Goal: Complete application form: Complete application form

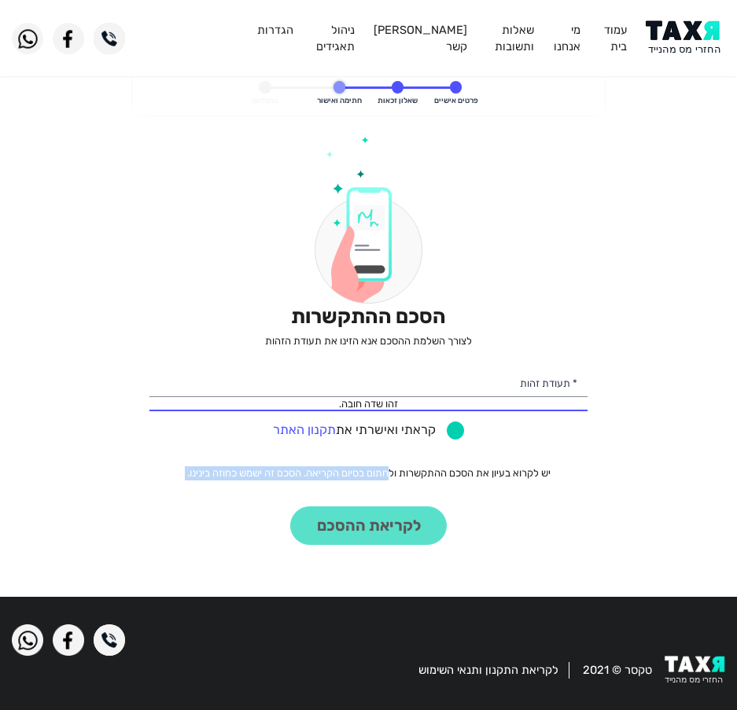
click at [685, 37] on img at bounding box center [685, 37] width 79 height 35
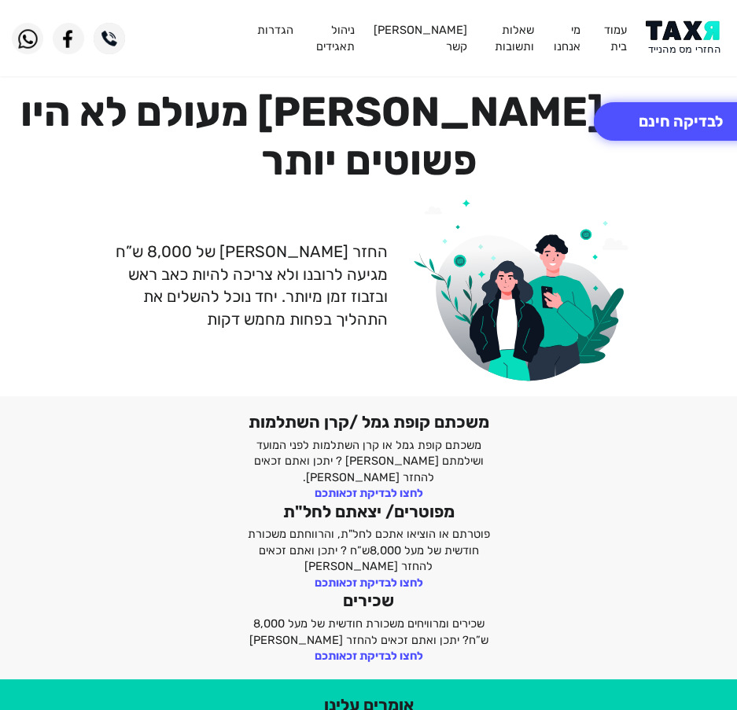
click at [190, 190] on div "החזר [PERSON_NAME] של 8,000 ש”ח מגיעה לרובנו ולא צריכה להיות כאב ראש ובזבוז זמן…" at bounding box center [368, 285] width 737 height 191
click at [241, 83] on div "החזרי מס מעולם לא היו פשוטים יותר החזר מס של 8,000 ש”ח מגיעה לרובנו ולא צריכה ל…" at bounding box center [368, 234] width 737 height 325
click at [672, 127] on button "לבדיקה חינם" at bounding box center [681, 121] width 174 height 39
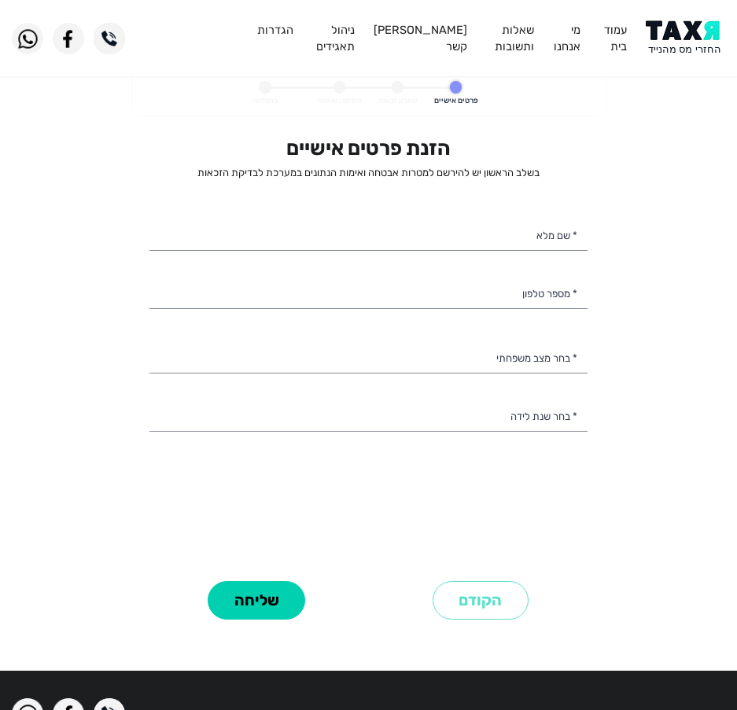
select select
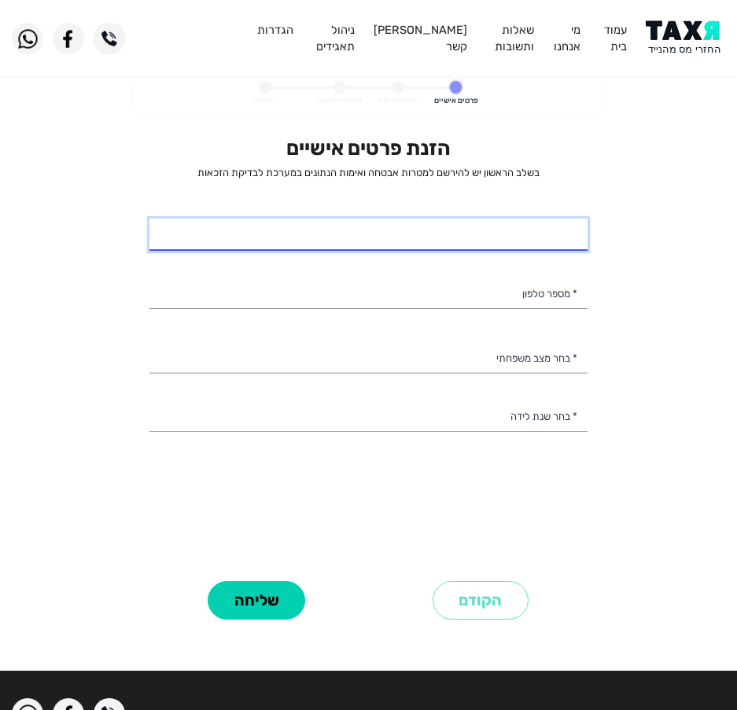
click at [349, 226] on input "* שם מלא" at bounding box center [368, 235] width 438 height 33
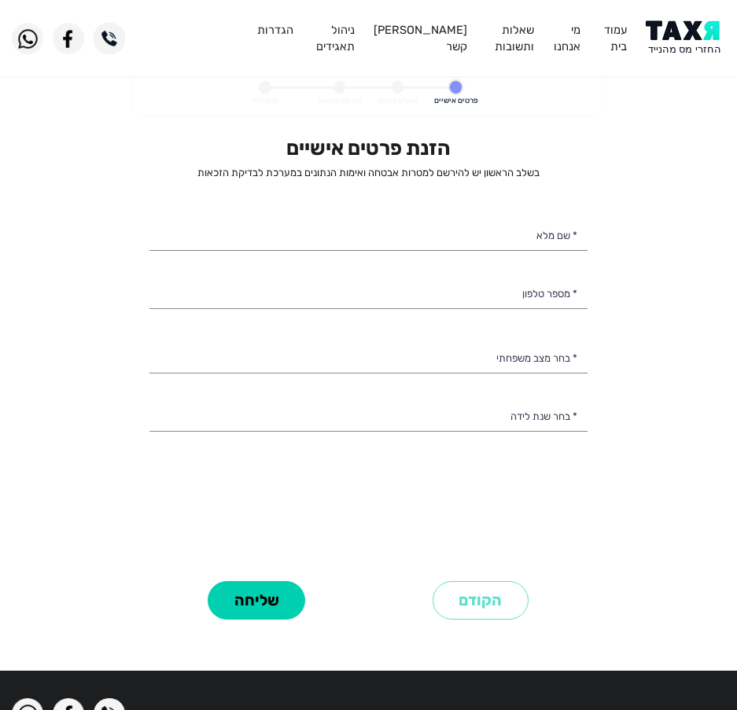
click at [236, 327] on div "הזנת פרטים אישיים בשלב הראשון יש להירשם למטרות אבטחה ואימות הנתונים במערכת לבדי…" at bounding box center [368, 356] width 438 height 440
click at [236, 314] on div "הזנת פרטים אישיים בשלב הראשון יש להירשם למטרות אבטחה ואימות הנתונים במערכת לבדי…" at bounding box center [368, 356] width 438 height 440
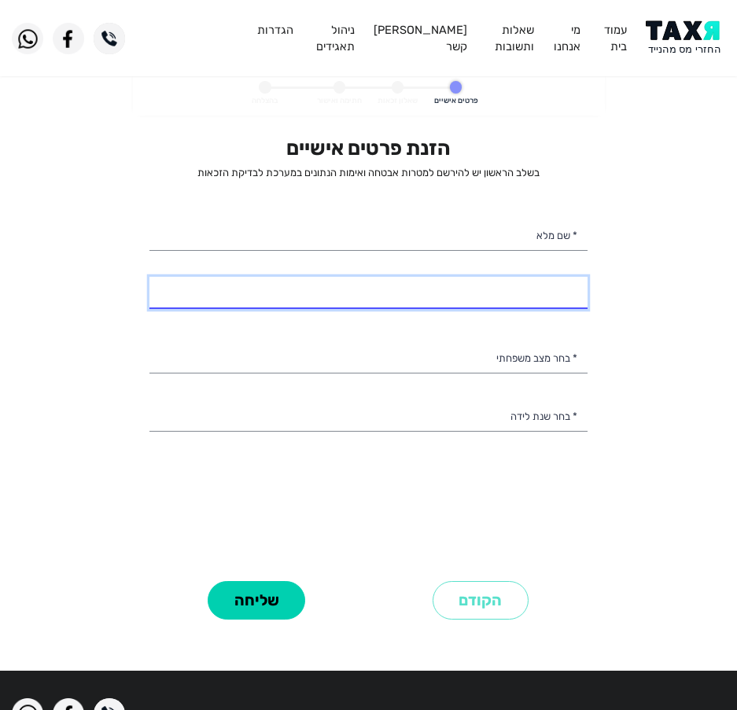
click at [260, 290] on input "* מספר טלפון" at bounding box center [368, 293] width 438 height 33
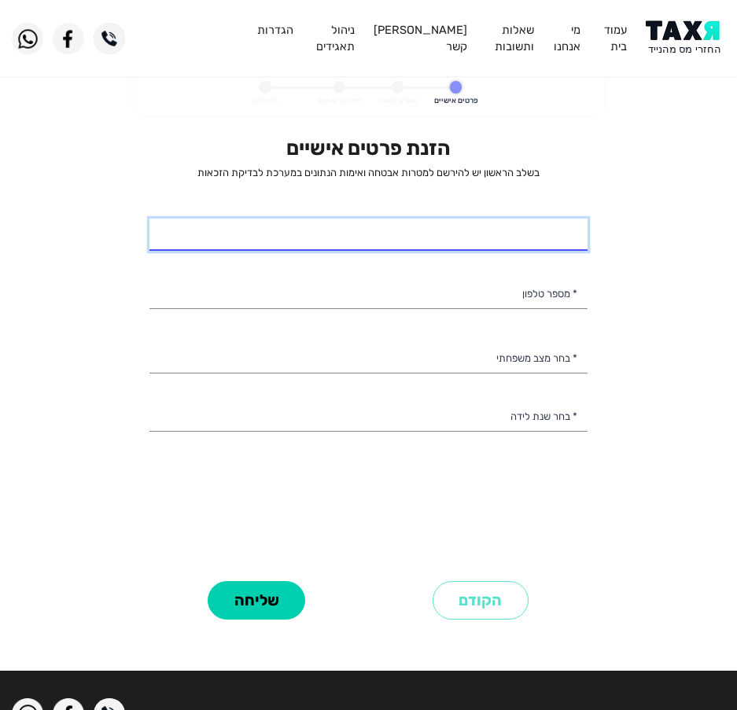
click at [255, 227] on input "* שם מלא" at bounding box center [368, 235] width 438 height 33
type input "נ"
type input "דניאל אזלואי"
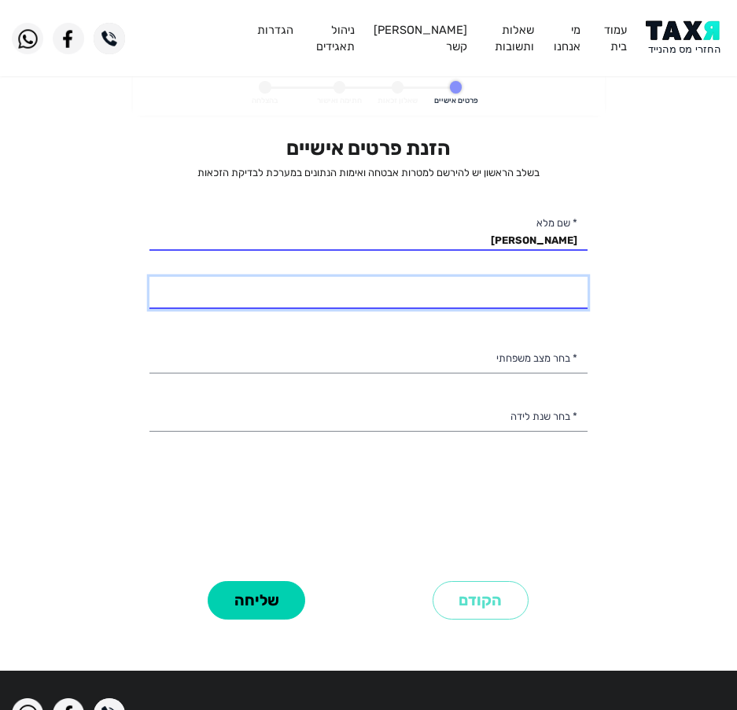
click at [446, 293] on input "* מספר טלפון" at bounding box center [368, 293] width 438 height 33
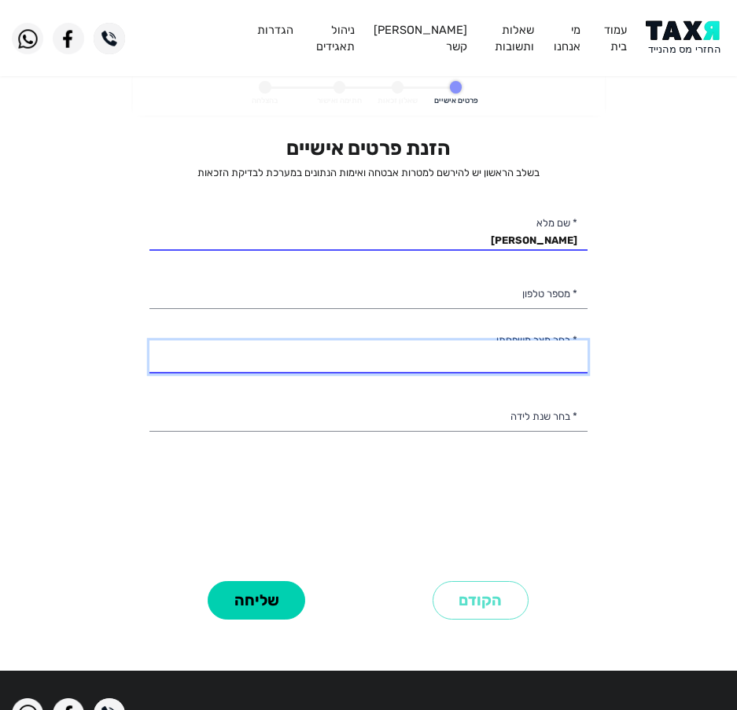
click at [474, 353] on select "רווק/ה נשוי/אה גרוש/ה אלמן/נה" at bounding box center [368, 357] width 438 height 33
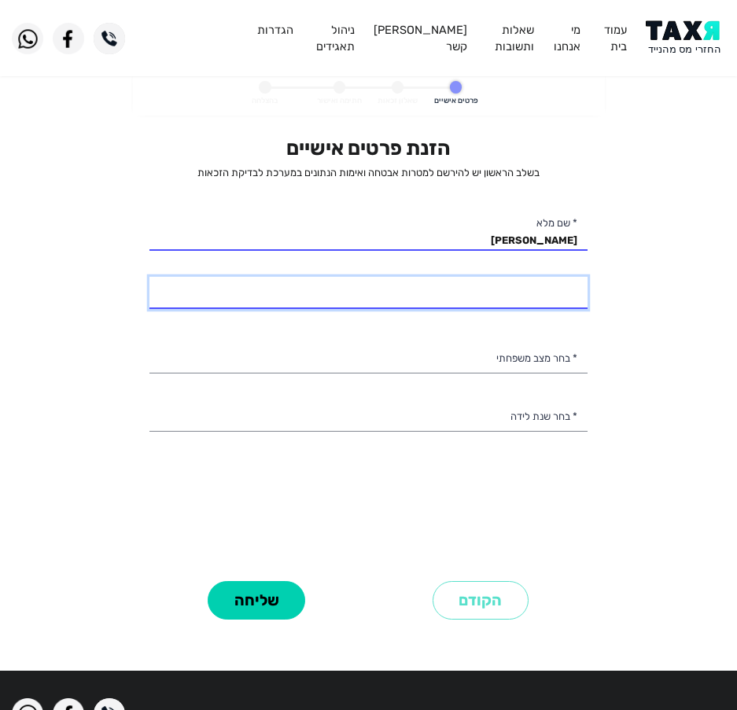
click at [476, 292] on input "* מספר טלפון" at bounding box center [368, 293] width 438 height 33
type input "050-3707068"
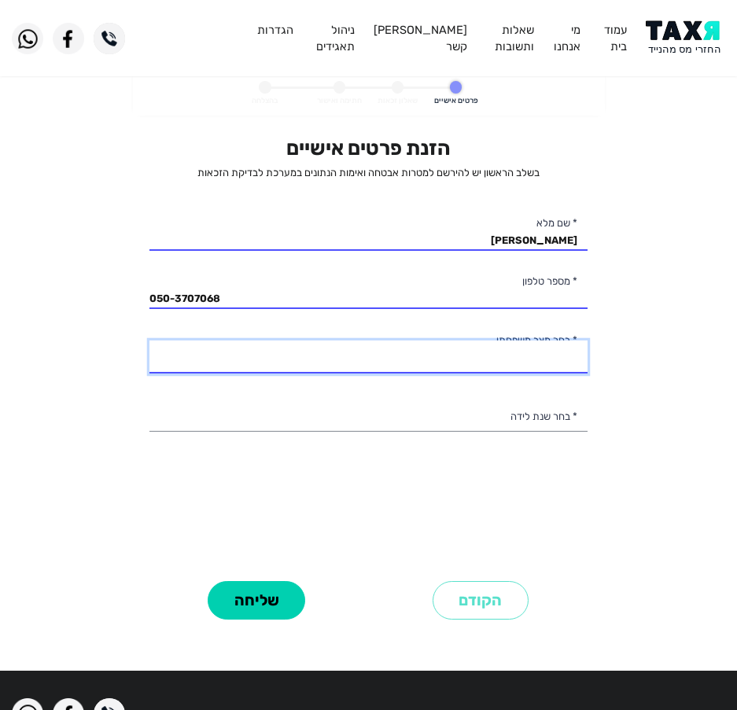
click at [369, 358] on select "רווק/ה נשוי/אה גרוש/ה אלמן/נה" at bounding box center [368, 357] width 438 height 33
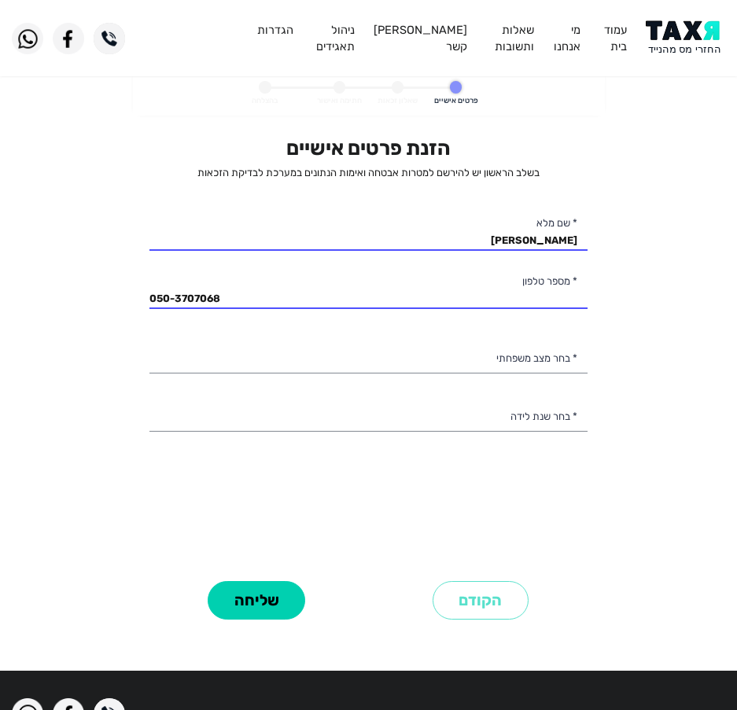
click at [438, 532] on div "הזנת פרטים אישיים בשלב הראשון יש להירשם למטרות אבטחה ואימות הנתונים במערכת לבדי…" at bounding box center [368, 356] width 438 height 440
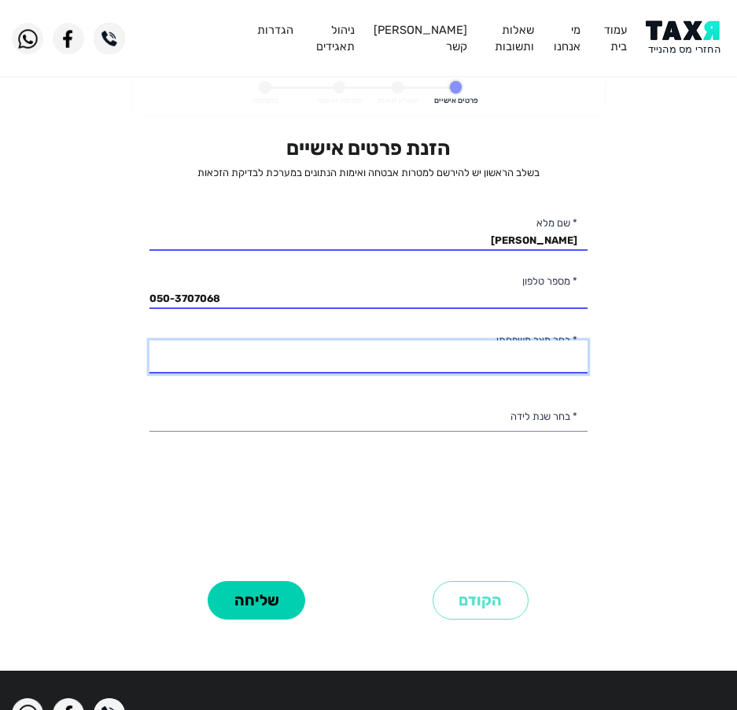
click at [195, 343] on select "רווק/ה נשוי/אה גרוש/ה אלמן/נה" at bounding box center [368, 357] width 438 height 33
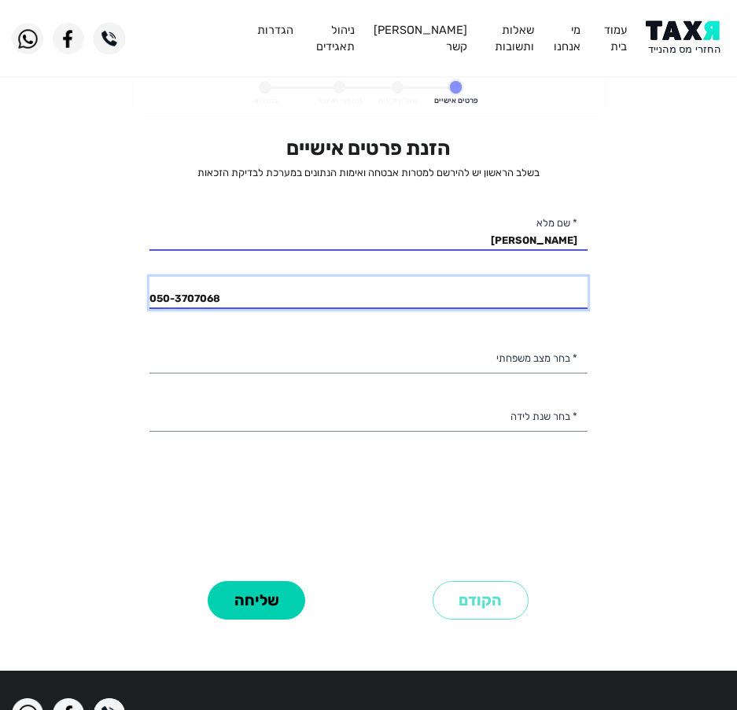
click at [285, 289] on input "050-3707068" at bounding box center [368, 293] width 438 height 33
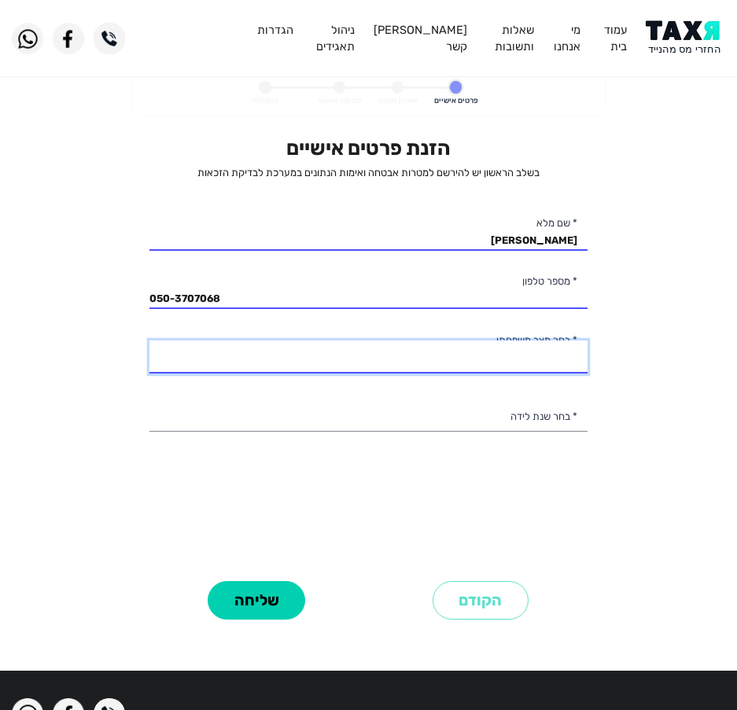
click at [403, 363] on select "רווק/ה נשוי/אה גרוש/ה אלמן/נה" at bounding box center [368, 357] width 438 height 33
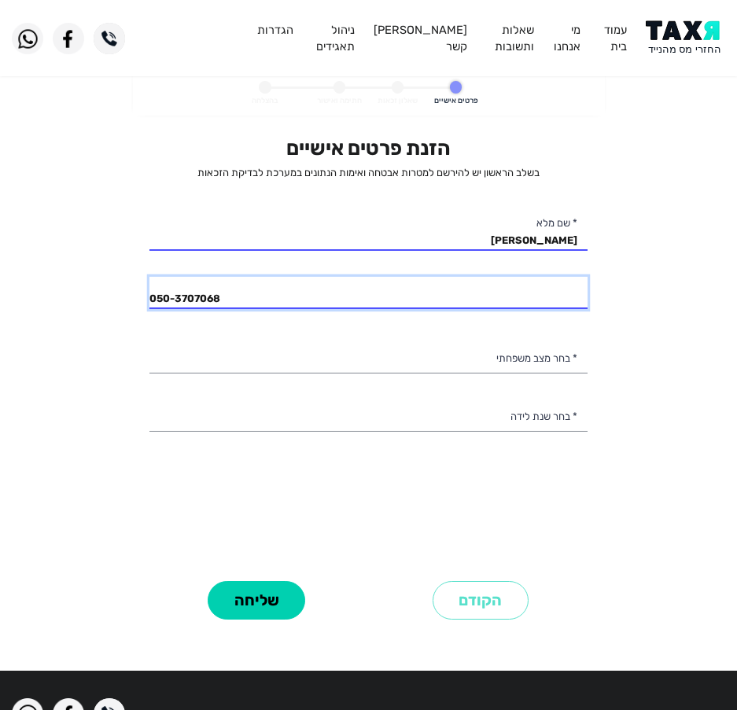
click at [370, 304] on input "050-3707068" at bounding box center [368, 293] width 438 height 33
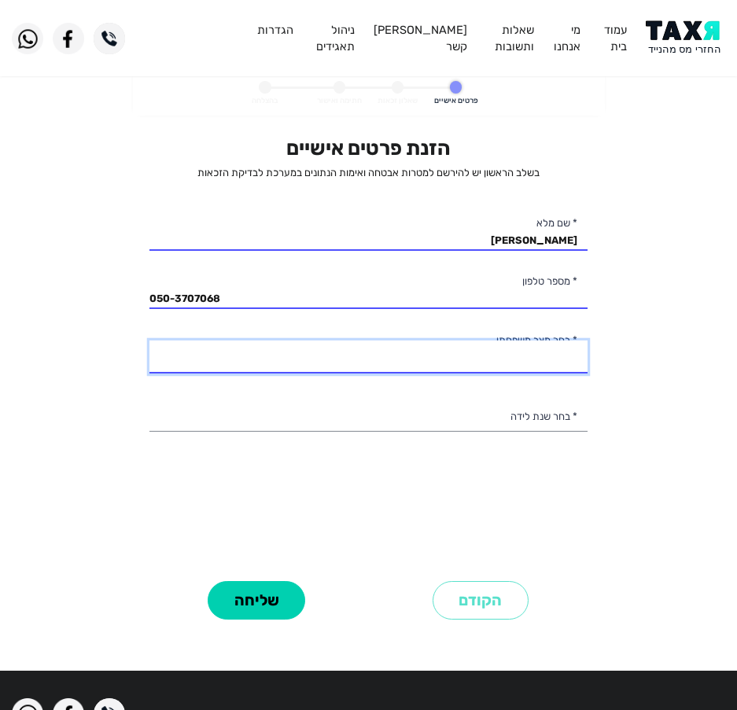
click at [197, 352] on select "רווק/ה נשוי/אה גרוש/ה אלמן/נה" at bounding box center [368, 357] width 438 height 33
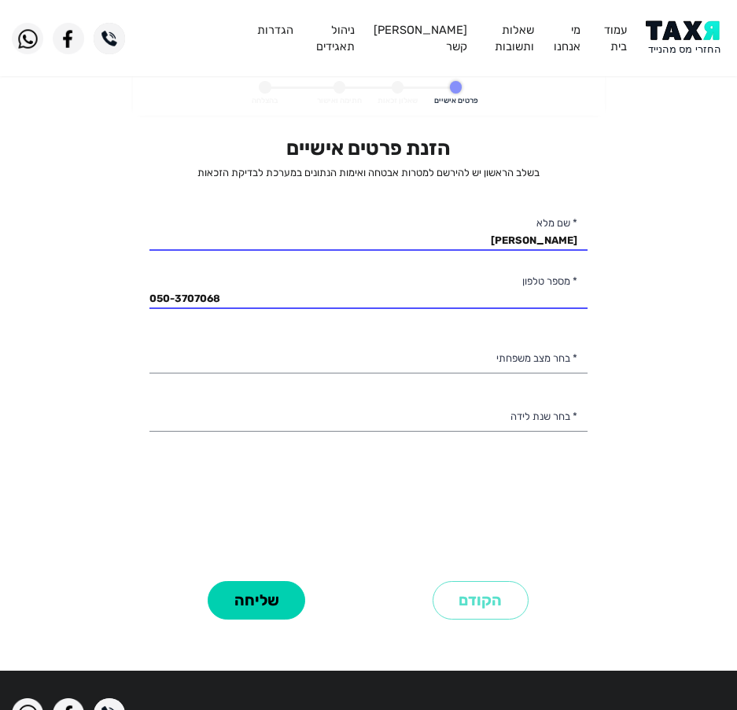
click at [93, 374] on personal-details "פרטים אישיים שאלון זכאות חתימה ואישור בהצלחה הזנת פרטים אישיים בשלב הראשון יש ל…" at bounding box center [368, 366] width 737 height 589
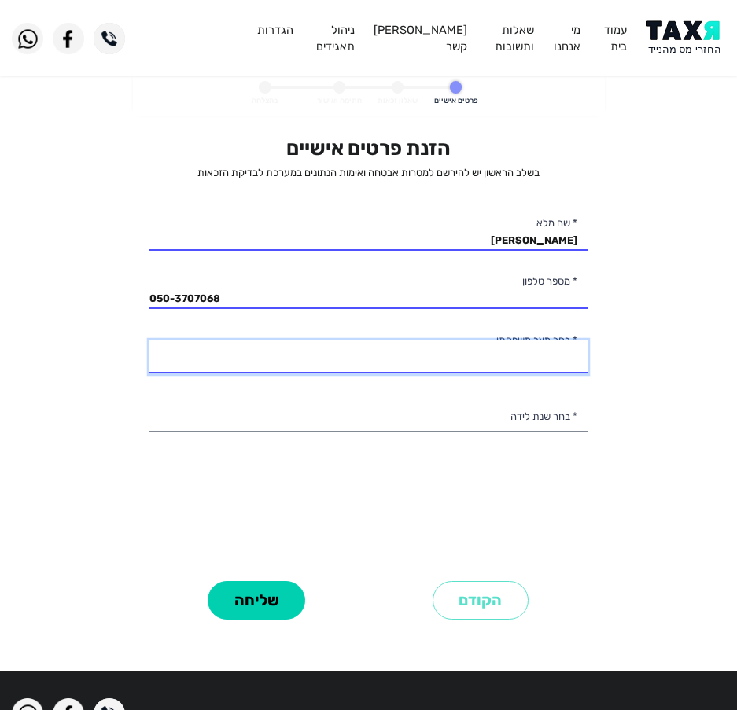
click at [298, 362] on select "רווק/ה נשוי/אה גרוש/ה אלמן/נה" at bounding box center [368, 357] width 438 height 33
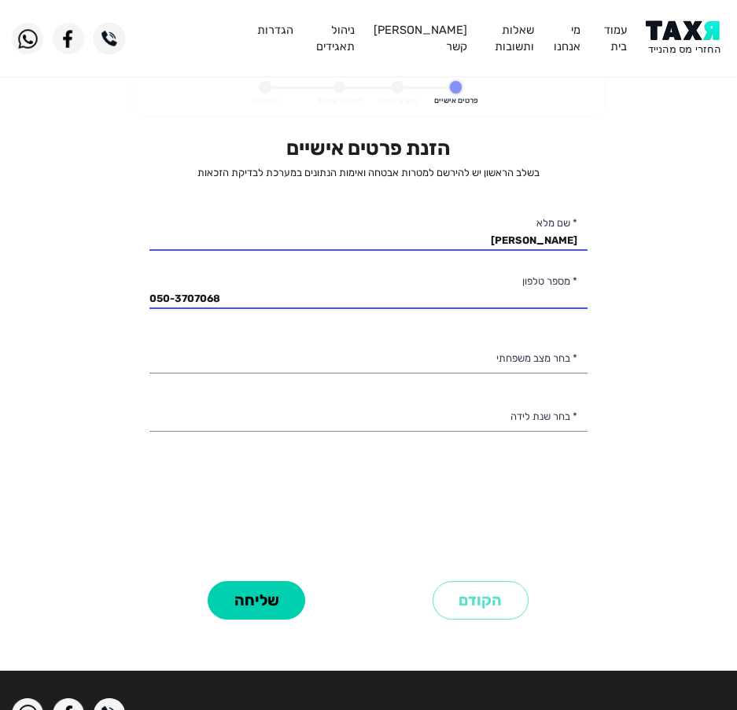
click at [75, 330] on personal-details "פרטים אישיים שאלון זכאות חתימה ואישור בהצלחה הזנת פרטים אישיים בשלב הראשון יש ל…" at bounding box center [368, 366] width 737 height 589
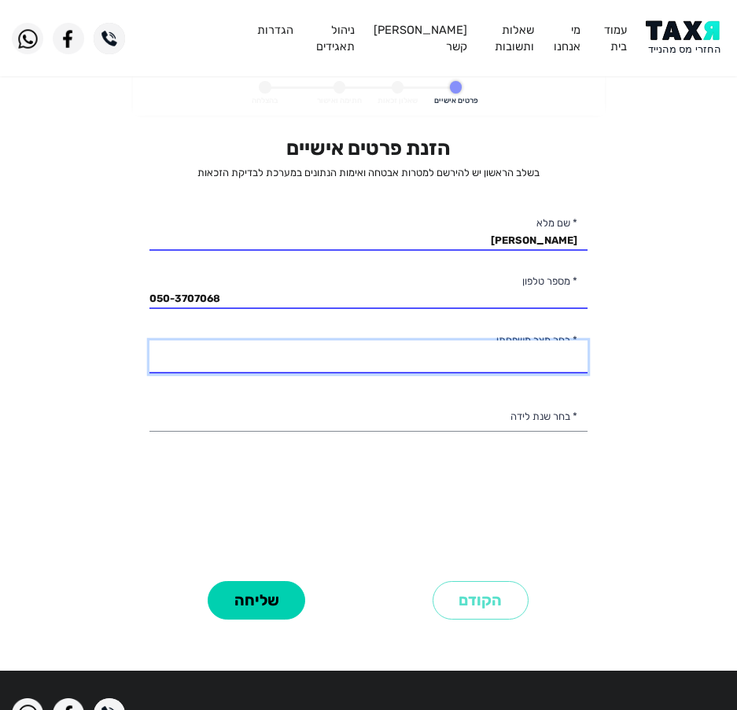
click at [387, 364] on select "רווק/ה נשוי/אה גרוש/ה אלמן/נה" at bounding box center [368, 357] width 438 height 33
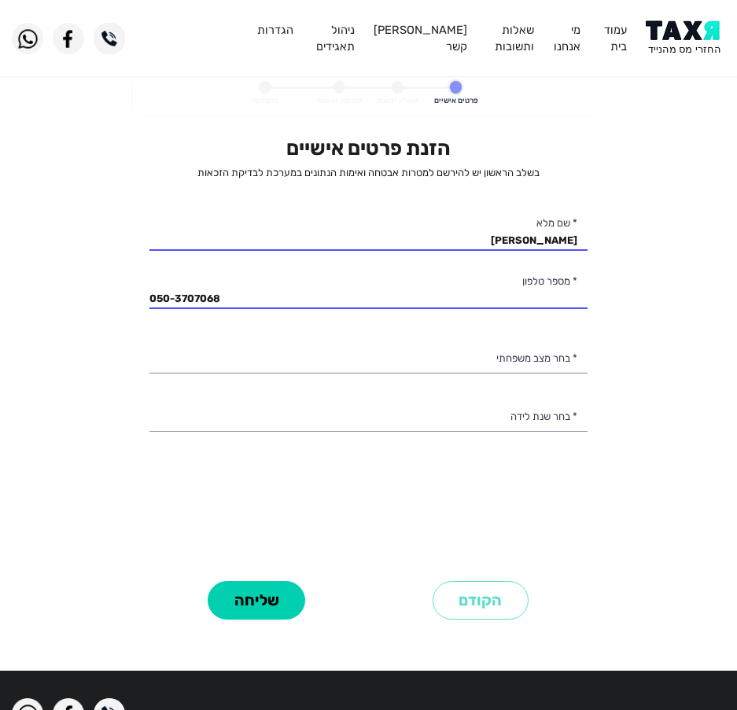
click at [97, 368] on personal-details "פרטים אישיים שאלון זכאות חתימה ואישור בהצלחה הזנת פרטים אישיים בשלב הראשון יש ל…" at bounding box center [368, 366] width 737 height 589
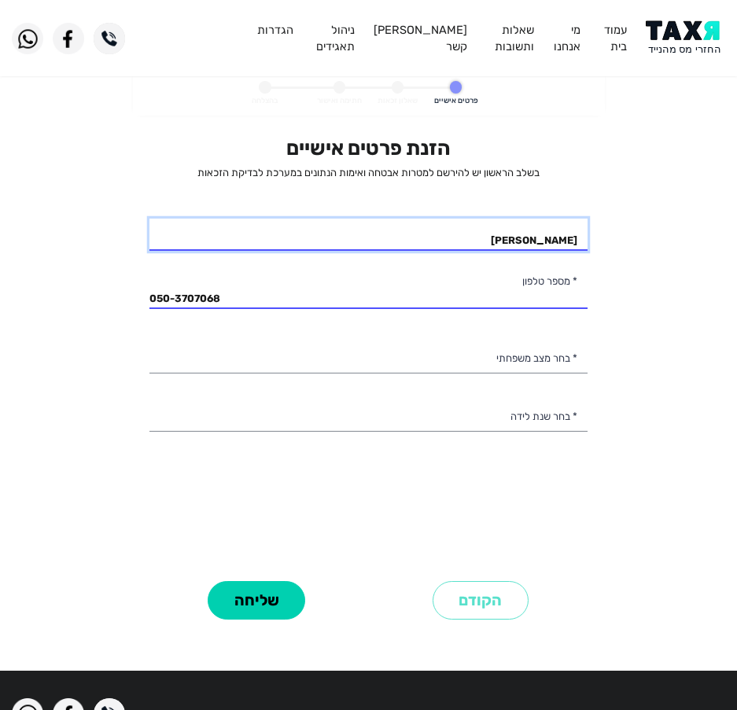
click at [459, 227] on input "דניאל אזלואי" at bounding box center [368, 235] width 438 height 33
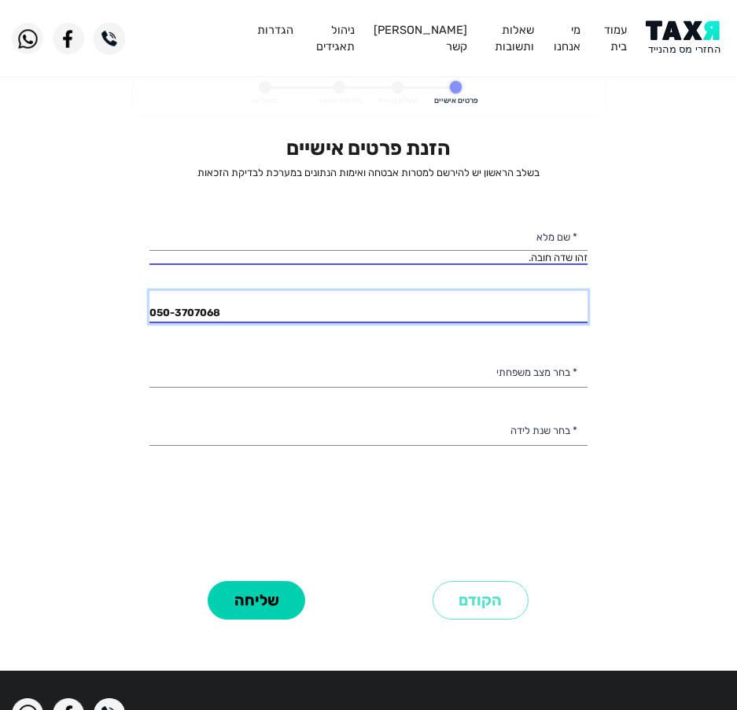
click at [322, 303] on input "050-3707068" at bounding box center [368, 307] width 438 height 33
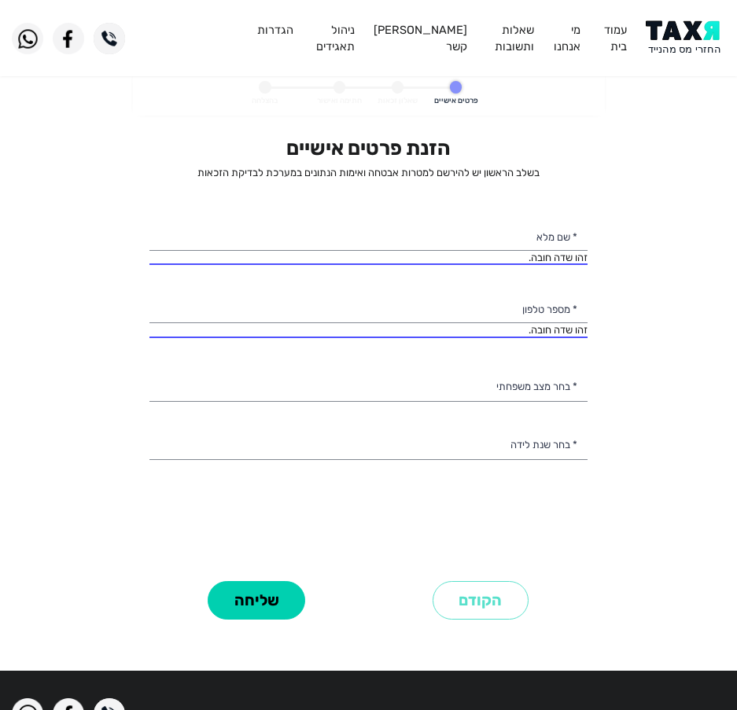
click at [427, 403] on div "הזנת פרטים אישיים בשלב הראשון יש להירשם למטרות אבטחה ואימות הנתונים במערכת לבדי…" at bounding box center [368, 356] width 438 height 440
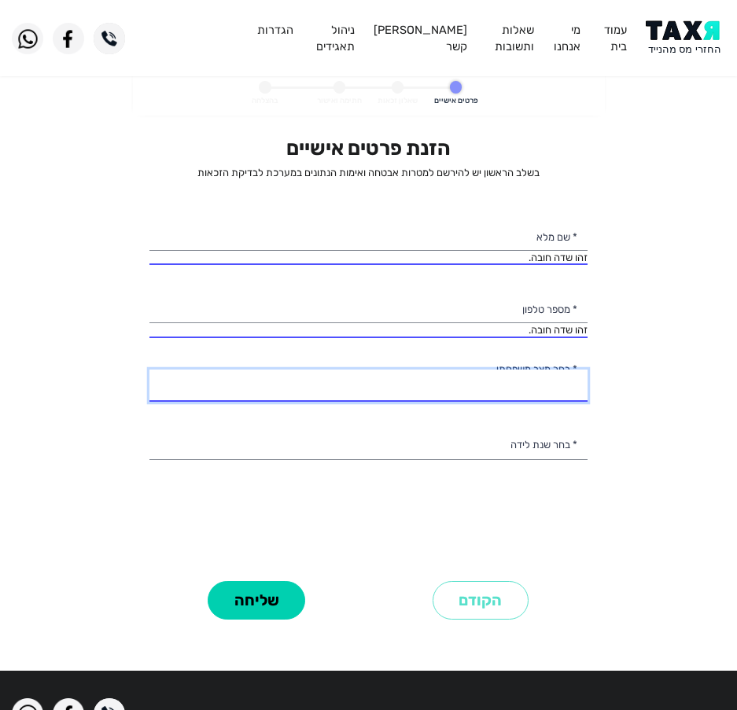
click at [429, 396] on select "רווק/ה נשוי/אה גרוש/ה אלמן/נה" at bounding box center [368, 386] width 438 height 33
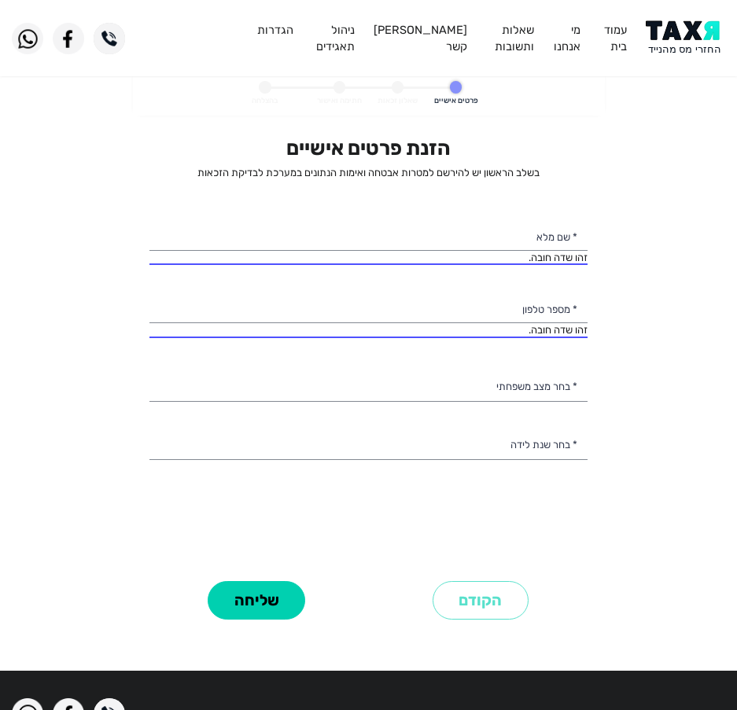
click at [75, 369] on personal-details "פרטים אישיים שאלון זכאות חתימה ואישור בהצלחה הזנת פרטים אישיים בשלב הראשון יש ל…" at bounding box center [368, 366] width 737 height 589
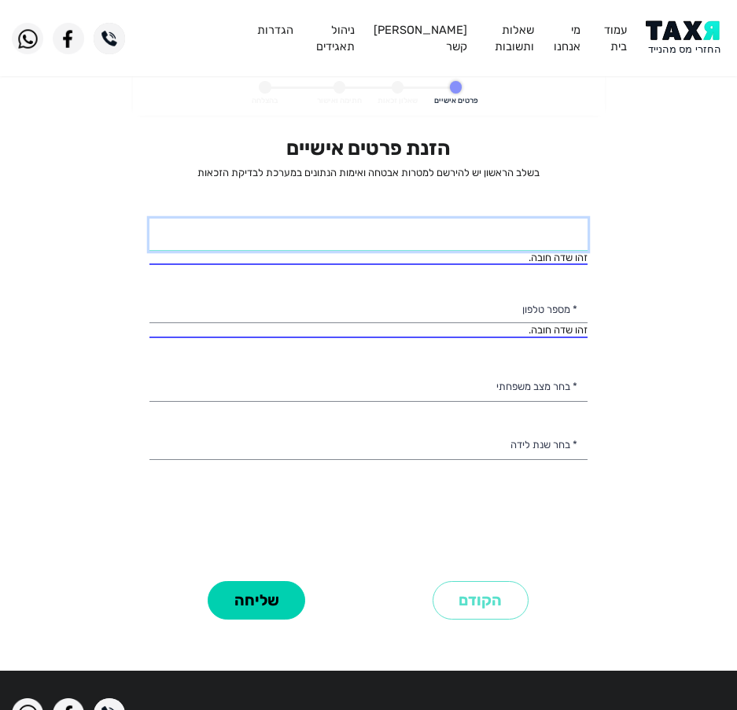
click at [473, 241] on input "* שם מלא" at bounding box center [368, 235] width 438 height 33
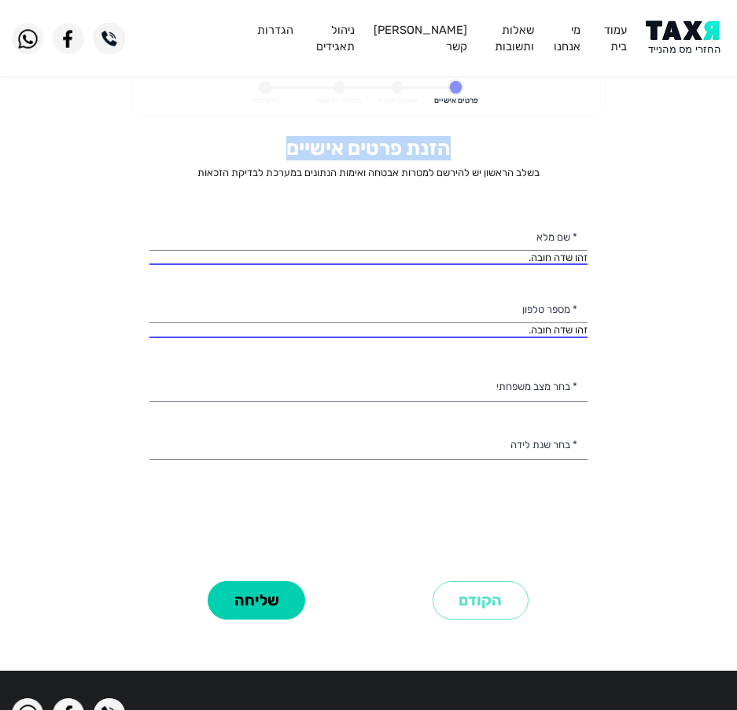
drag, startPoint x: 127, startPoint y: 119, endPoint x: 502, endPoint y: 145, distance: 376.0
click at [502, 145] on personal-details "פרטים אישיים שאלון זכאות חתימה ואישור בהצלחה הזנת פרטים אישיים בשלב הראשון יש ל…" at bounding box center [368, 366] width 737 height 589
click at [506, 134] on div "הזנת פרטים אישיים בשלב הראשון יש להירשם למטרות אבטחה ואימות הנתונים במערכת לבדי…" at bounding box center [369, 393] width 462 height 534
drag, startPoint x: 232, startPoint y: 106, endPoint x: 592, endPoint y: 139, distance: 361.7
click at [592, 139] on form "פרטים אישיים שאלון זכאות חתימה ואישור בהצלחה הזנת פרטים אישיים בשלב הראשון יש ל…" at bounding box center [369, 366] width 472 height 589
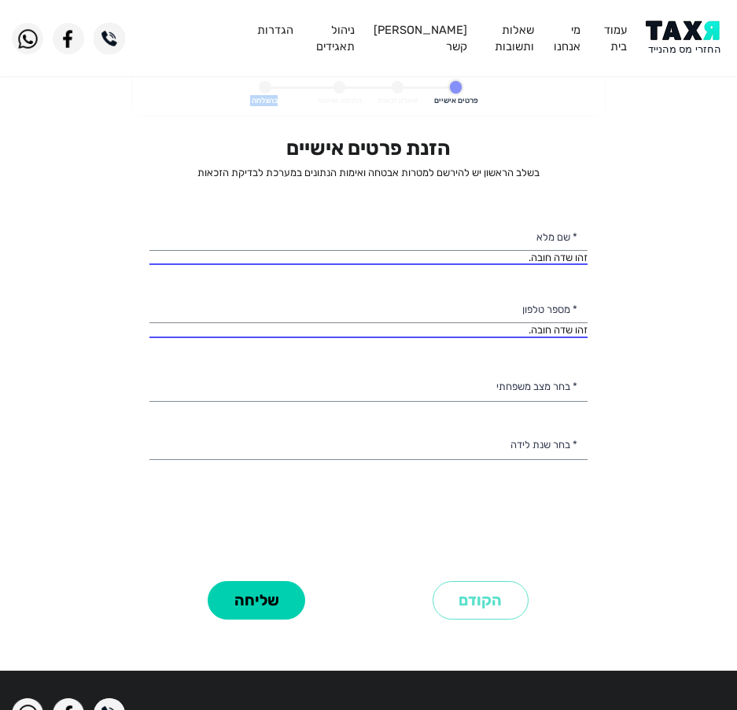
click at [593, 141] on div "הזנת פרטים אישיים בשלב הראשון יש להירשם למטרות אבטחה ואימות הנתונים במערכת לבדי…" at bounding box center [369, 380] width 462 height 488
click at [295, 141] on h2 "הזנת פרטים אישיים" at bounding box center [368, 148] width 438 height 24
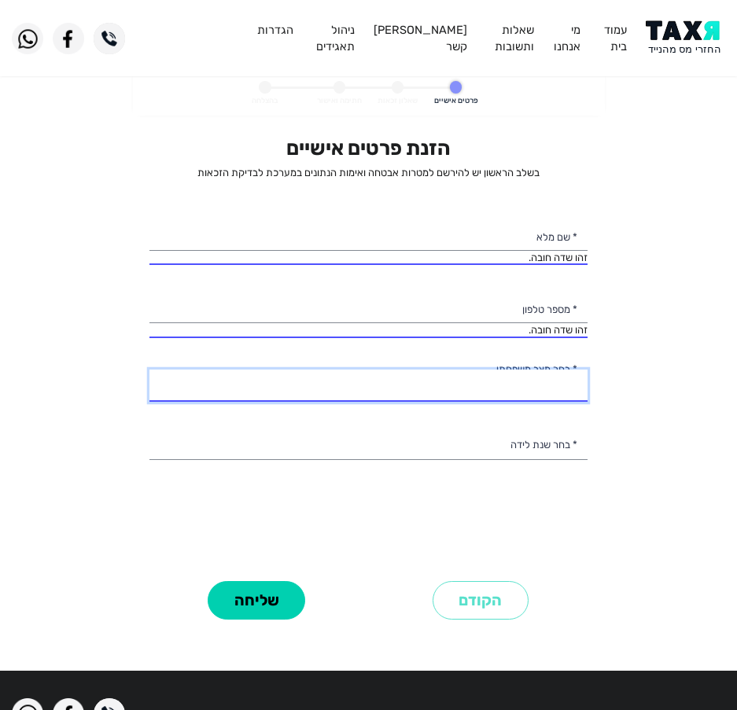
click at [300, 391] on select "רווק/ה נשוי/אה גרוש/ה אלמן/נה" at bounding box center [368, 386] width 438 height 33
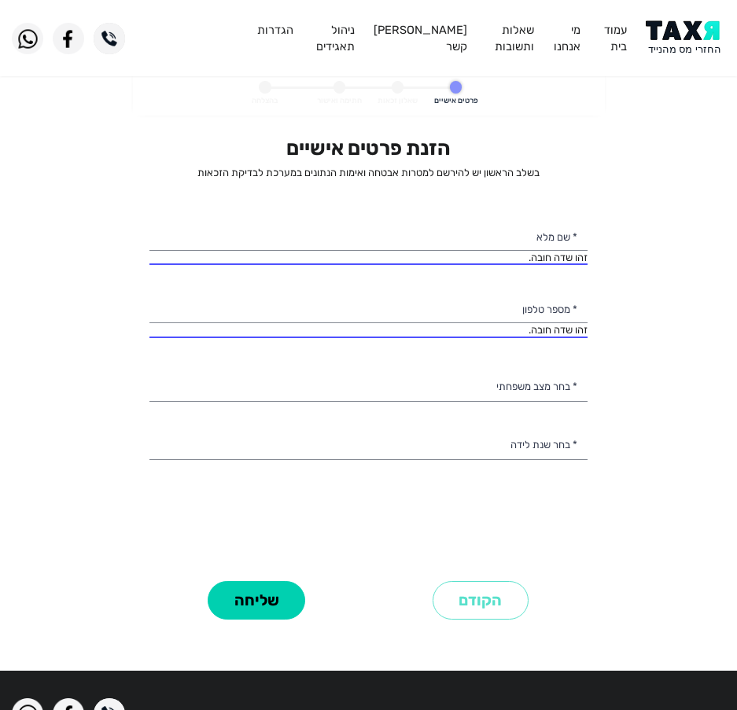
click at [68, 337] on personal-details "פרטים אישיים שאלון זכאות חתימה ואישור בהצלחה הזנת פרטים אישיים בשלב הראשון יש ל…" at bounding box center [368, 366] width 737 height 589
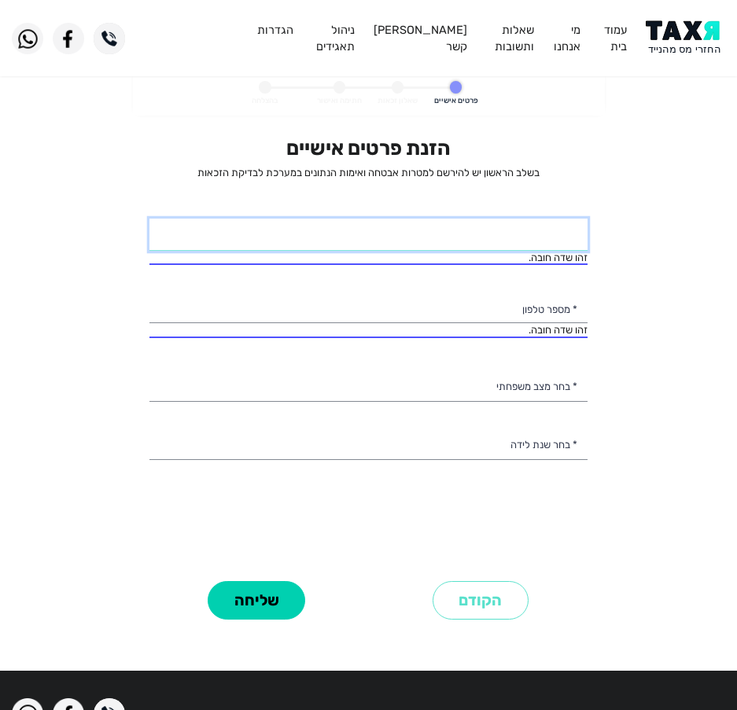
click at [330, 238] on input "* שם מלא" at bounding box center [368, 235] width 438 height 33
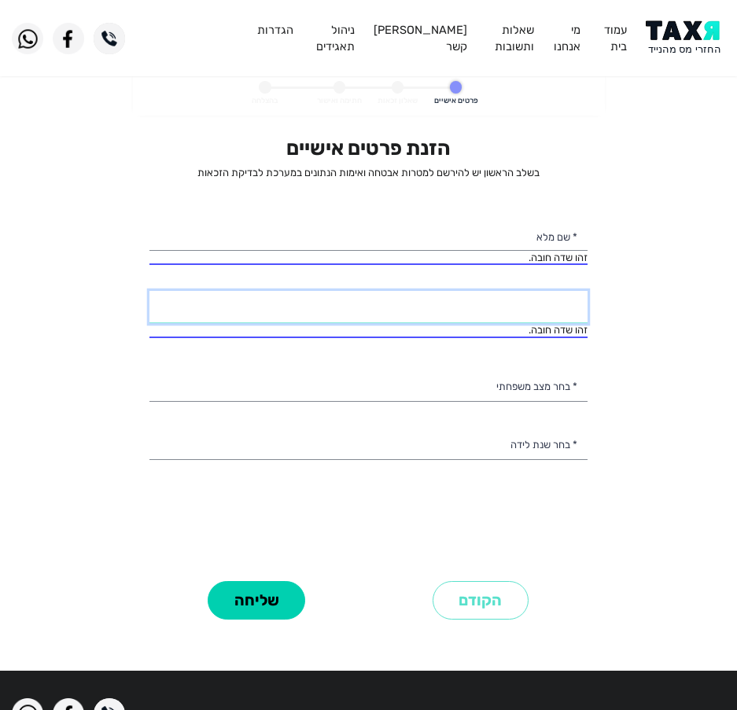
click at [304, 318] on input "* מספר טלפון" at bounding box center [368, 307] width 438 height 33
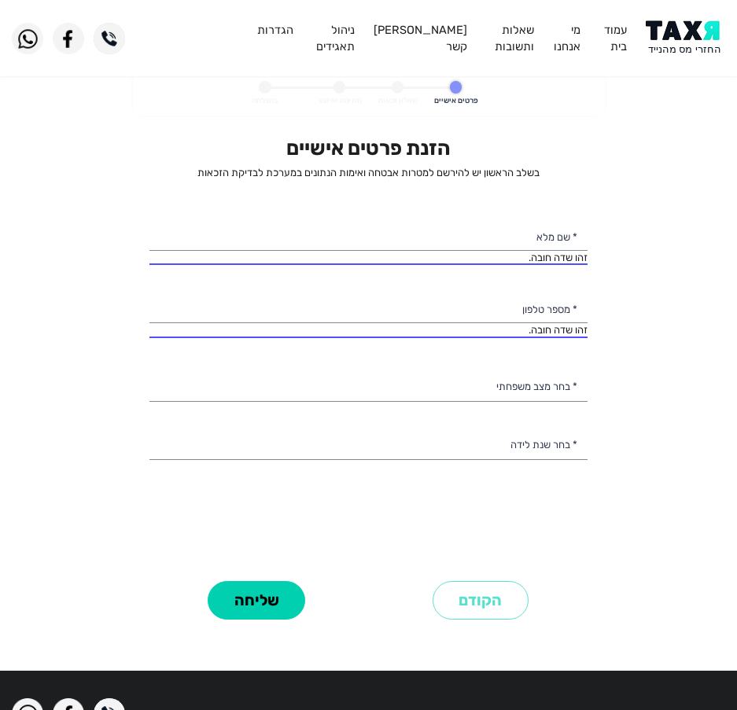
click at [334, 356] on div "הזנת פרטים אישיים בשלב הראשון יש להירשם למטרות אבטחה ואימות הנתונים במערכת לבדי…" at bounding box center [368, 356] width 438 height 440
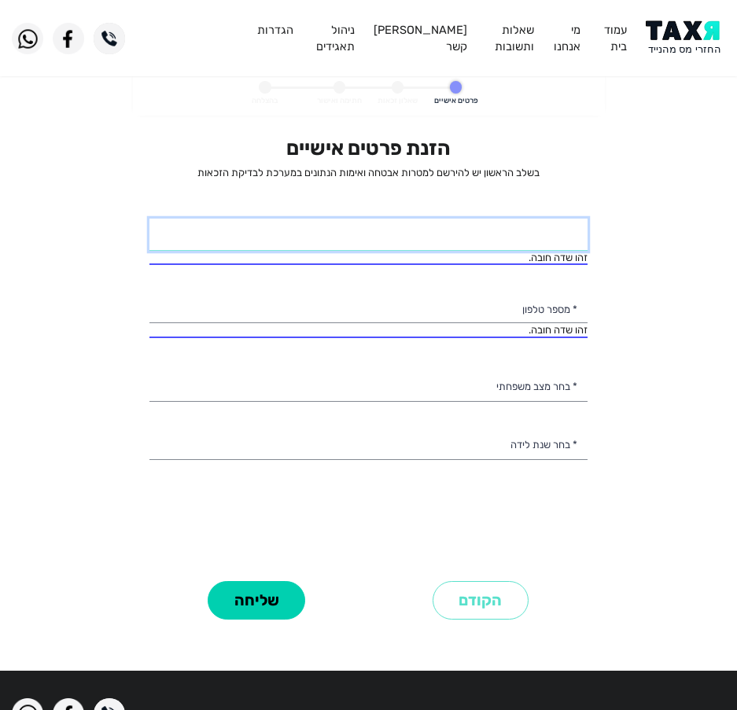
click at [334, 219] on input "* שם מלא" at bounding box center [368, 235] width 438 height 33
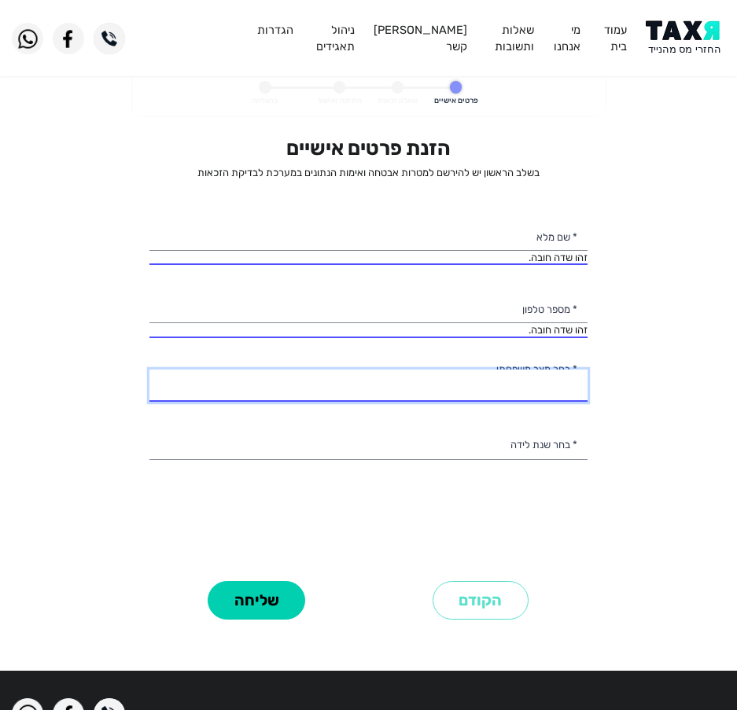
click at [443, 385] on select "רווק/ה נשוי/אה גרוש/ה אלמן/נה" at bounding box center [368, 386] width 438 height 33
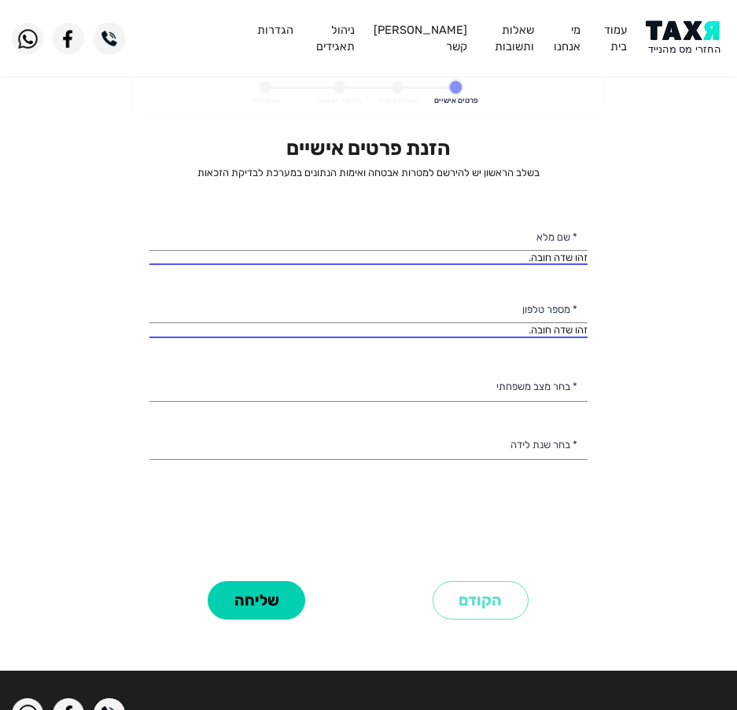
click at [267, 534] on div "הזנת פרטים אישיים בשלב הראשון יש להירשם למטרות אבטחה ואימות הנתונים במערכת לבדי…" at bounding box center [368, 356] width 438 height 440
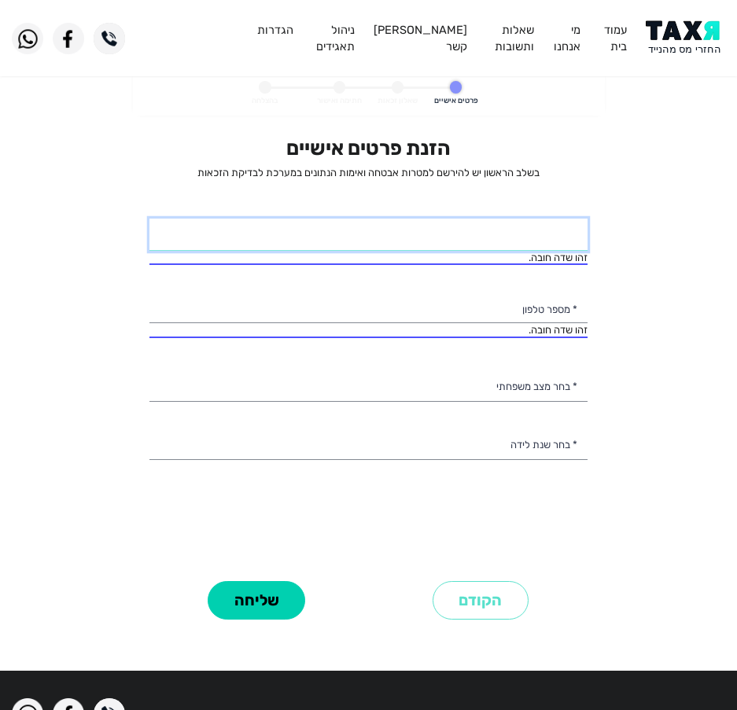
click at [357, 245] on input "* שם מלא" at bounding box center [368, 235] width 438 height 33
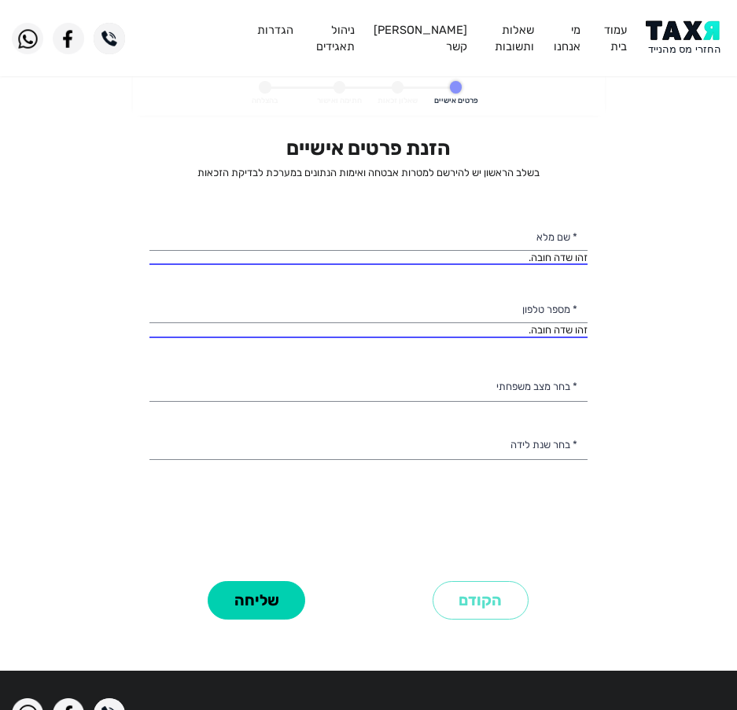
click at [129, 164] on personal-details "פרטים אישיים שאלון זכאות חתימה ואישור בהצלחה הזנת פרטים אישיים בשלב הראשון יש ל…" at bounding box center [368, 366] width 737 height 589
drag, startPoint x: 133, startPoint y: 118, endPoint x: 271, endPoint y: 87, distance: 141.8
click at [271, 87] on form "פרטים אישיים שאלון זכאות חתימה ואישור בהצלחה הזנת פרטים אישיים בשלב הראשון יש ל…" at bounding box center [369, 366] width 472 height 589
click at [182, 125] on form "פרטים אישיים שאלון זכאות חתימה ואישור בהצלחה הזנת פרטים אישיים בשלב הראשון יש ל…" at bounding box center [369, 366] width 472 height 589
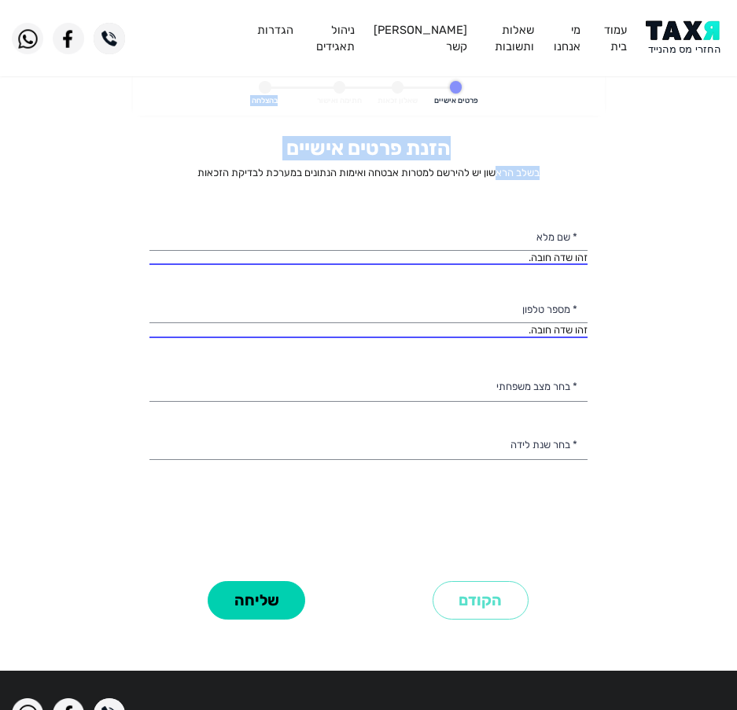
drag, startPoint x: 176, startPoint y: 98, endPoint x: 494, endPoint y: 178, distance: 327.7
click at [494, 178] on form "פרטים אישיים שאלון זכאות חתימה ואישור בהצלחה הזנת פרטים אישיים בשלב הראשון יש ל…" at bounding box center [369, 366] width 472 height 589
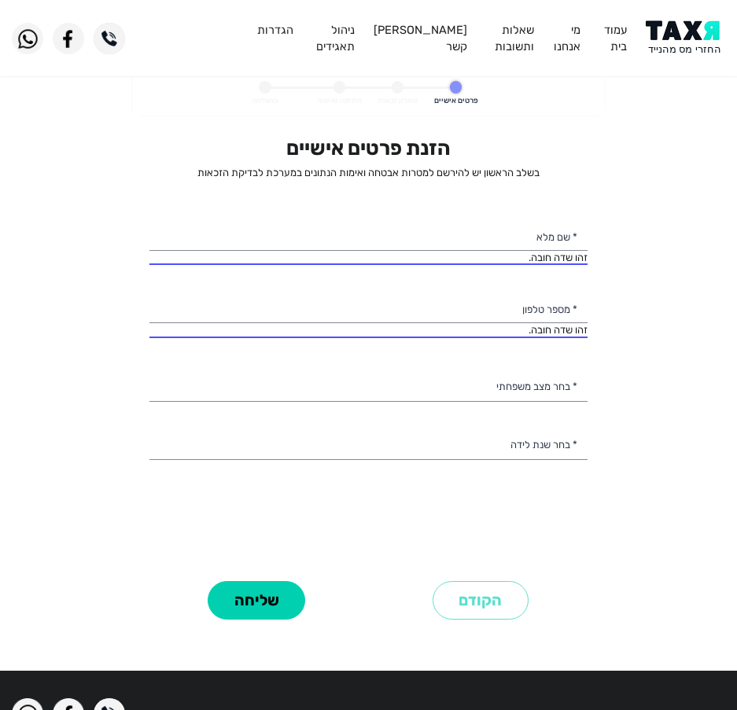
click at [457, 200] on div "הזנת פרטים אישיים בשלב הראשון יש להירשם למטרות אבטחה ואימות הנתונים במערכת לבדי…" at bounding box center [368, 356] width 438 height 440
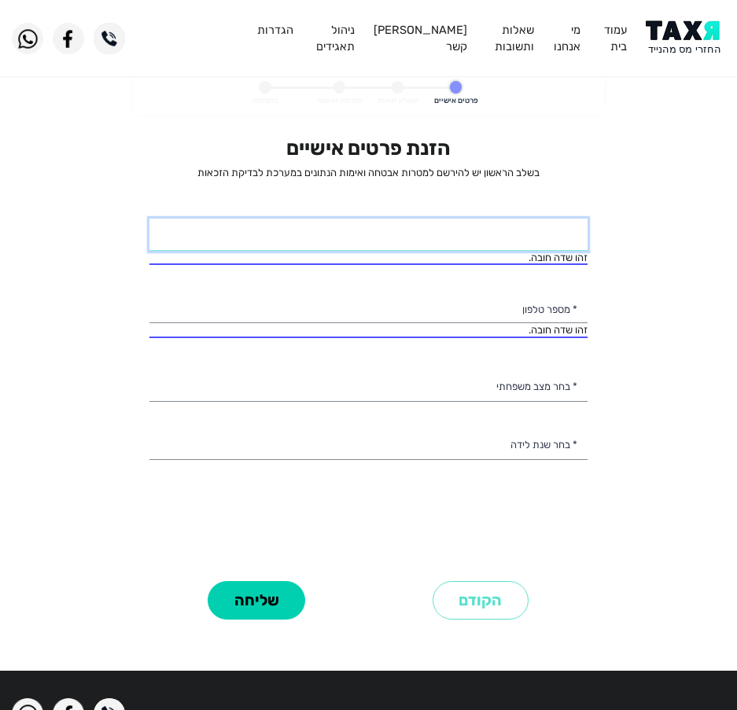
click at [510, 233] on input "* שם מלא" at bounding box center [368, 235] width 438 height 33
type input "יקוטיאל"
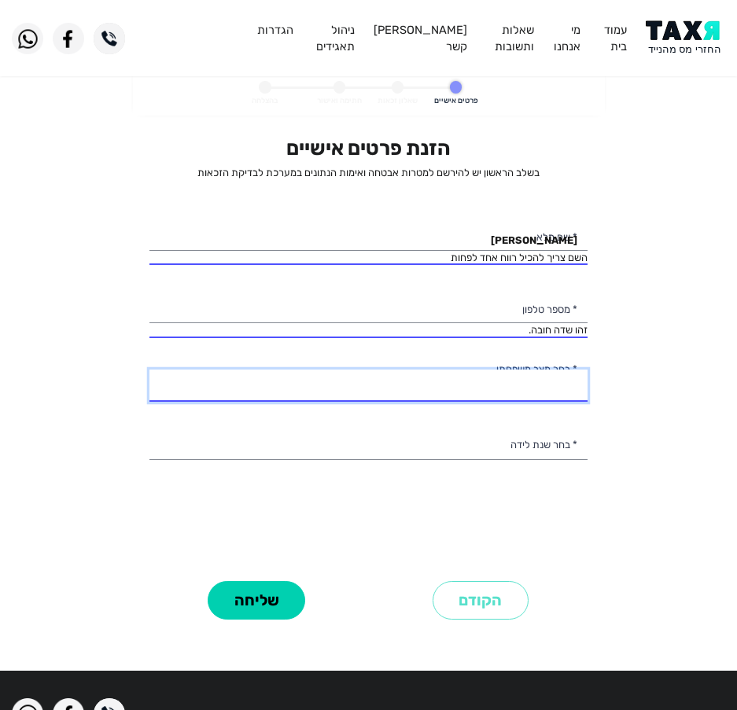
click at [401, 391] on select "רווק/ה נשוי/אה גרוש/ה אלמן/נה" at bounding box center [368, 386] width 438 height 33
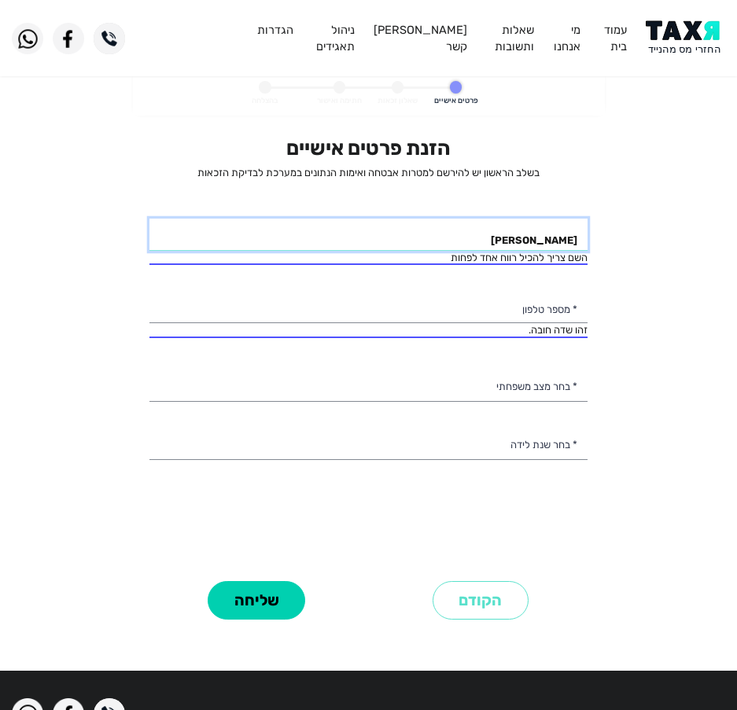
click at [451, 232] on input "יקוטיאל" at bounding box center [368, 235] width 438 height 33
click at [446, 245] on input "יקוטיאל" at bounding box center [368, 235] width 438 height 33
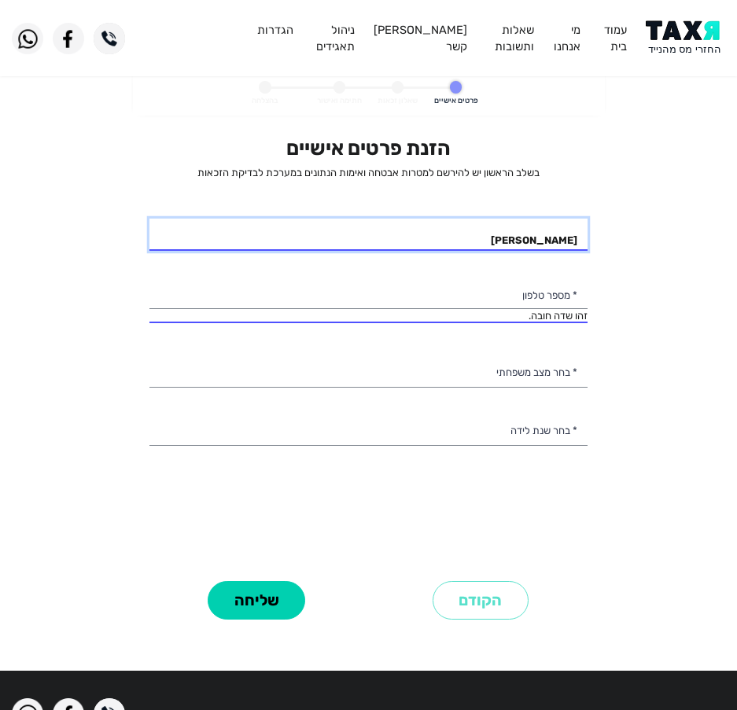
type input "לירן ישראל"
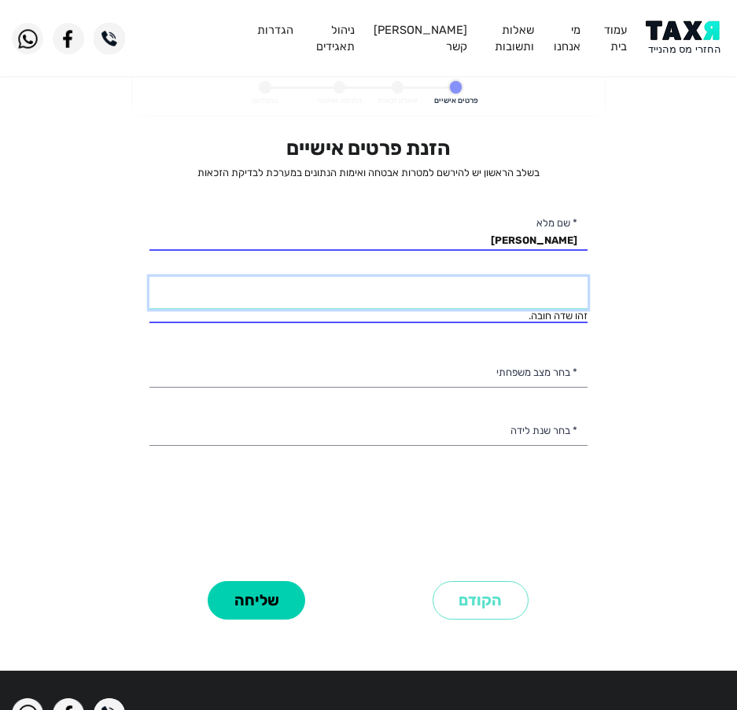
click at [382, 302] on input "* מספר טלפון" at bounding box center [368, 293] width 438 height 33
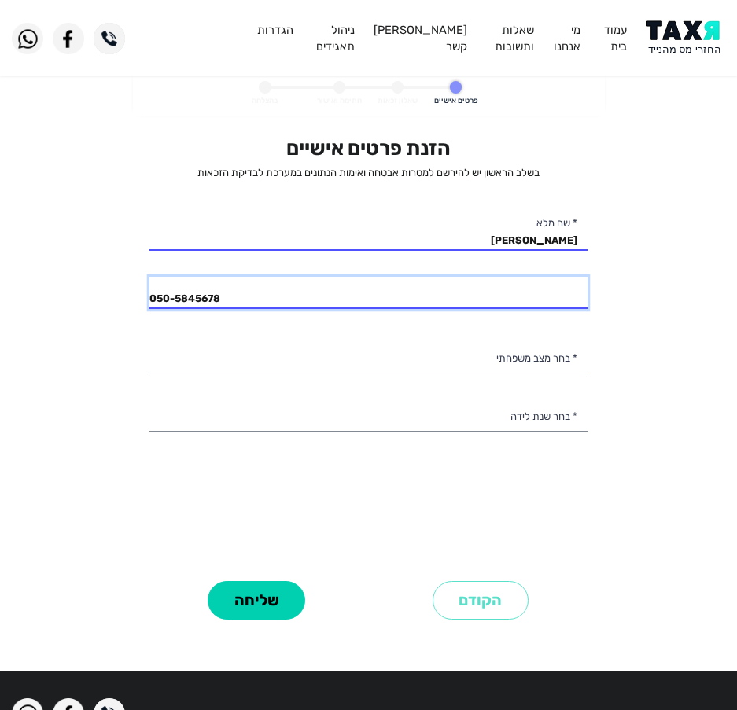
type input "050-5845678"
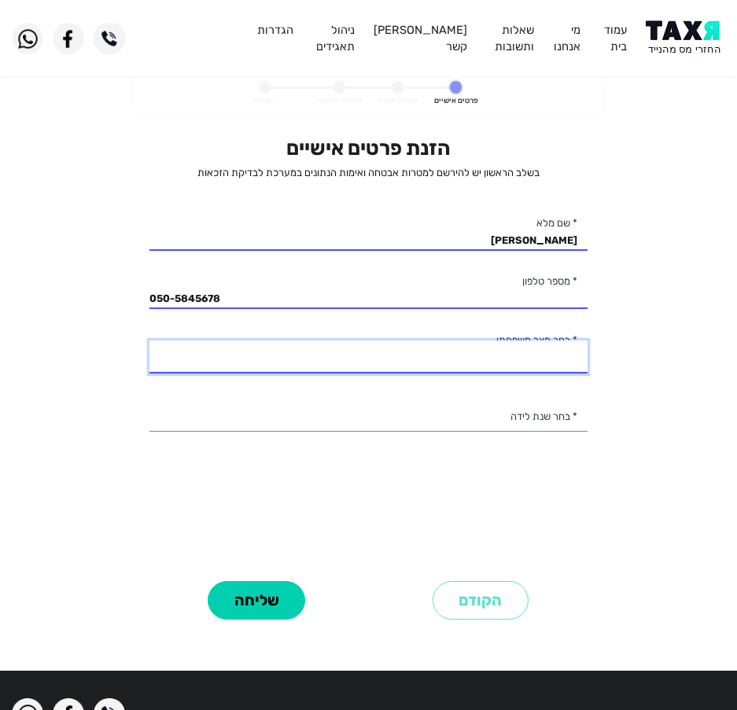
click at [398, 353] on select "רווק/ה נשוי/אה גרוש/ה אלמן/נה" at bounding box center [368, 357] width 438 height 33
select select "2: Married"
click at [149, 341] on select "רווק/ה נשוי/אה גרוש/ה אלמן/נה" at bounding box center [368, 357] width 438 height 33
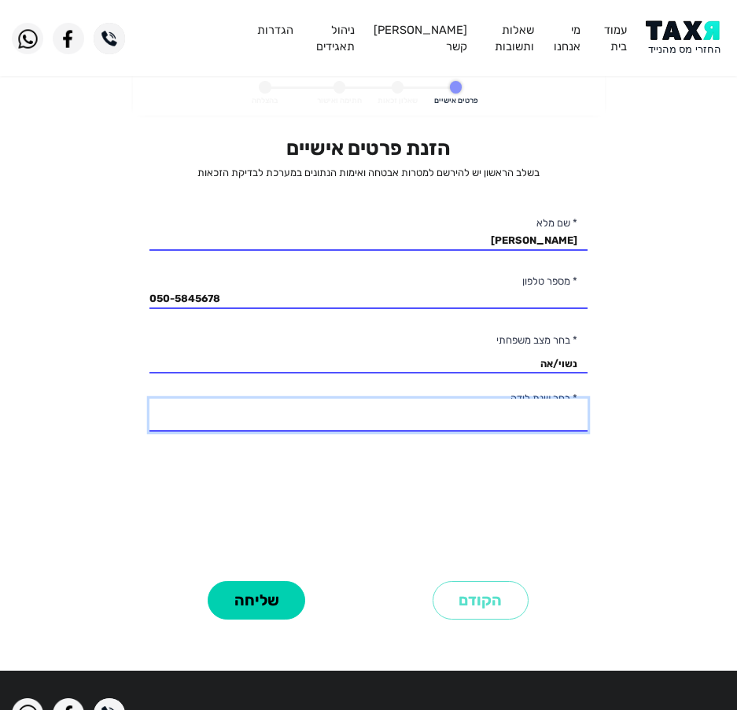
click at [396, 408] on select "2003 2002 2001 2000 1999 1998 1997 1996 1995 1994 1993 1992 1991 1990 1989 1988…" at bounding box center [368, 415] width 438 height 33
select select "16: 1988"
click at [149, 399] on select "2003 2002 2001 2000 1999 1998 1997 1996 1995 1994 1993 1992 1991 1990 1989 1988…" at bounding box center [368, 415] width 438 height 33
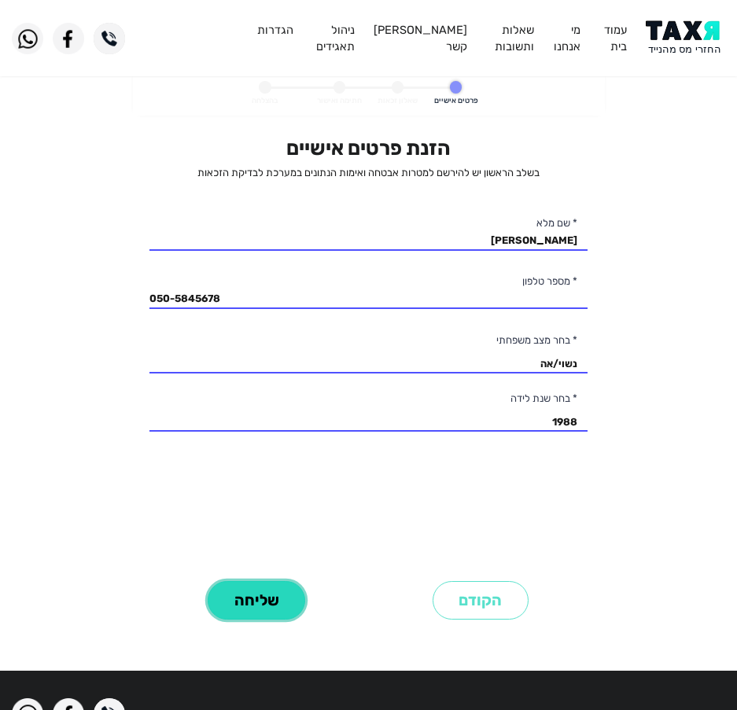
click at [251, 602] on button "שליחה" at bounding box center [257, 600] width 98 height 39
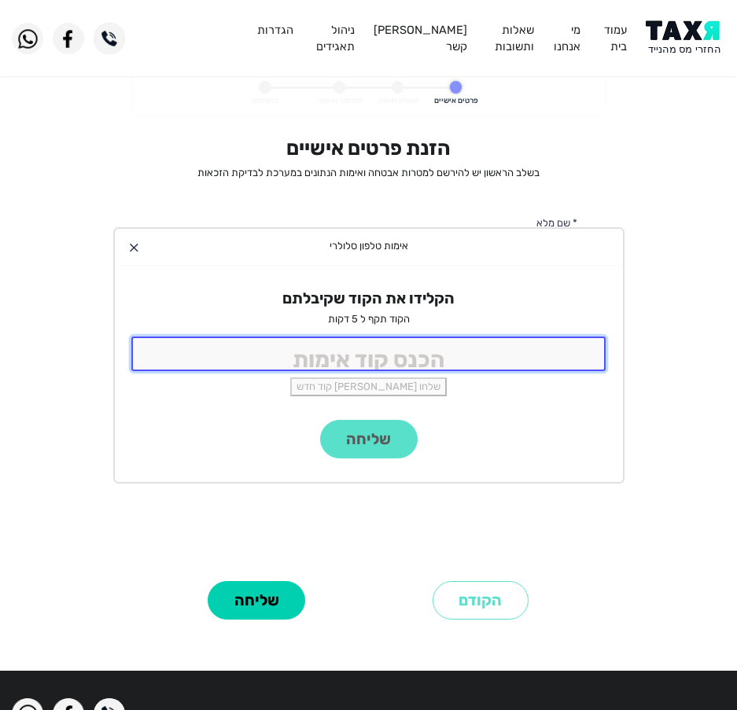
click at [312, 363] on input "tel" at bounding box center [368, 354] width 475 height 34
type input "9988"
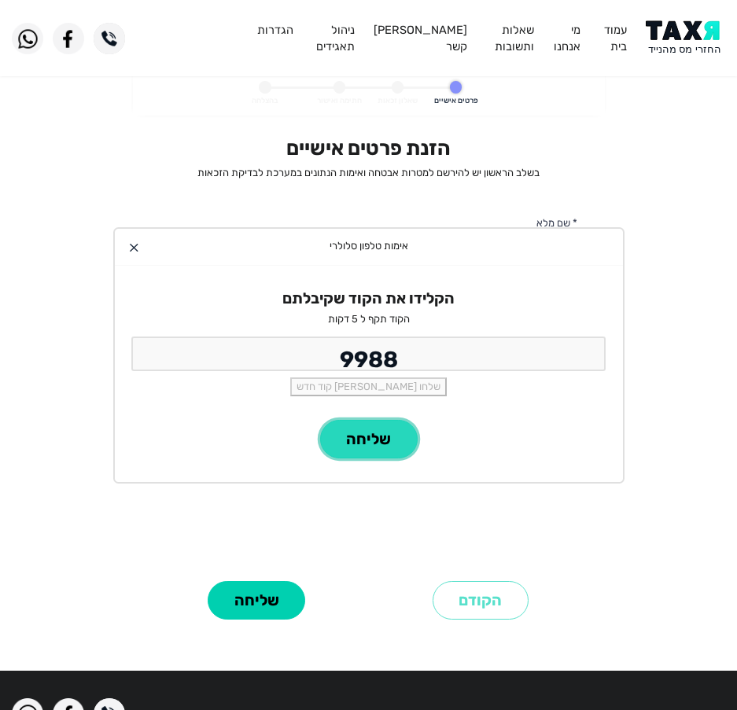
click at [362, 452] on button "שליחה" at bounding box center [369, 439] width 98 height 39
